Goal: Navigation & Orientation: Find specific page/section

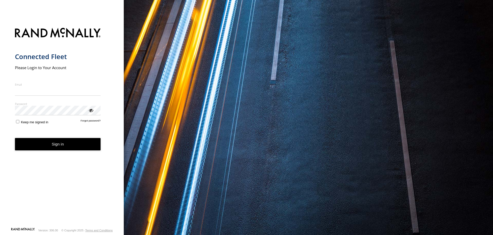
type input "**********"
click at [68, 148] on button "Sign in" at bounding box center [58, 144] width 86 height 13
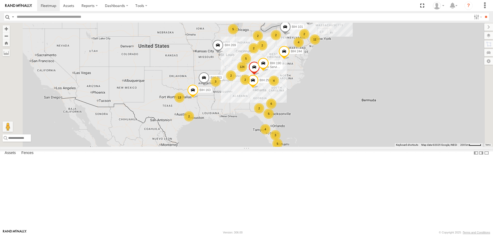
click at [0, 0] on span "Asset" at bounding box center [0, 0] width 0 height 0
click at [0, 0] on span at bounding box center [0, 0] width 0 height 0
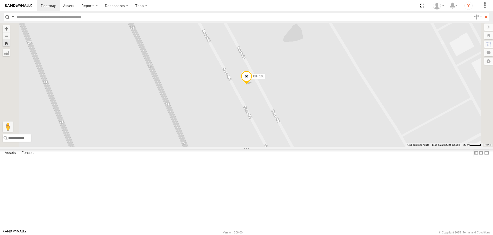
scroll to position [0, 0]
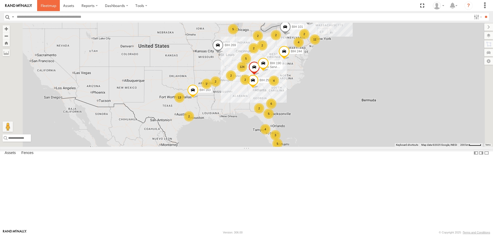
click at [49, 7] on span at bounding box center [48, 5] width 15 height 5
